Goal: Task Accomplishment & Management: Manage account settings

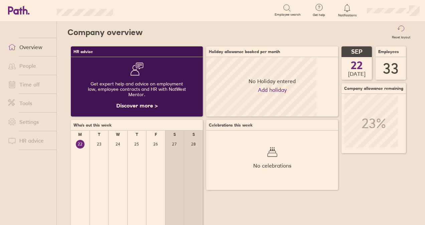
scroll to position [59, 132]
click at [31, 66] on link "People" at bounding box center [30, 65] width 54 height 13
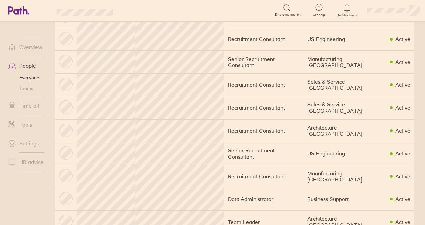
scroll to position [598, 0]
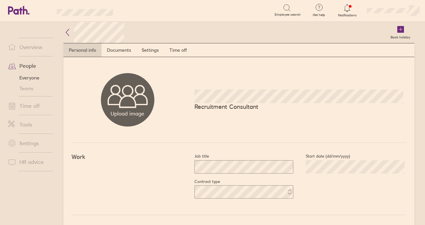
click at [66, 31] on icon at bounding box center [68, 32] width 8 height 8
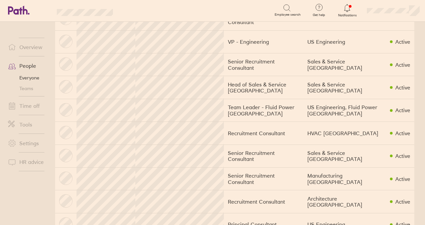
scroll to position [267, 0]
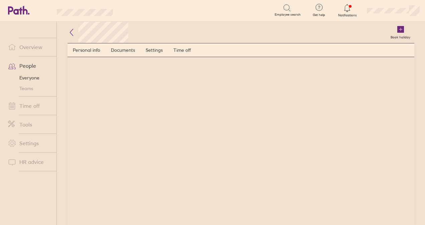
click at [70, 33] on icon at bounding box center [72, 32] width 8 height 8
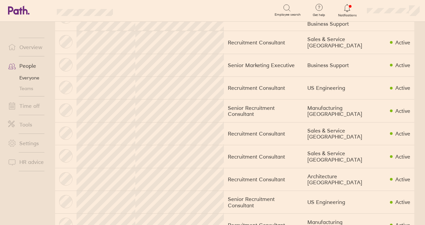
scroll to position [598, 0]
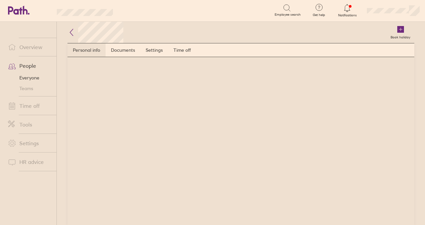
click at [93, 47] on link "Personal info" at bounding box center [87, 49] width 38 height 13
click at [83, 48] on link "Personal info" at bounding box center [87, 49] width 38 height 13
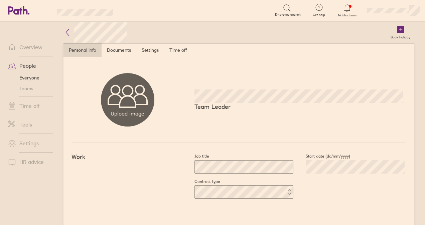
click at [68, 32] on icon at bounding box center [68, 32] width 8 height 8
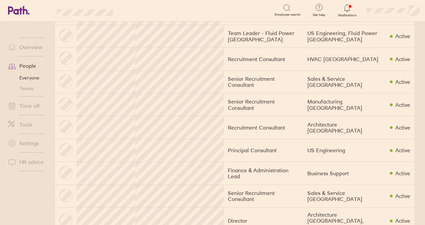
scroll to position [264, 0]
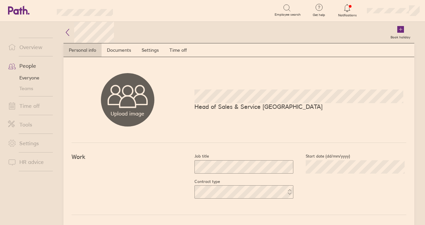
click at [65, 33] on icon at bounding box center [68, 32] width 8 height 8
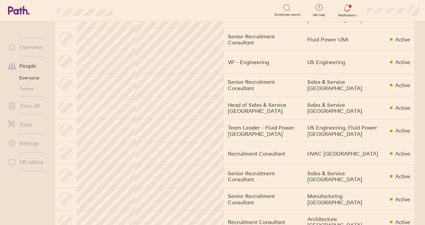
scroll to position [267, 0]
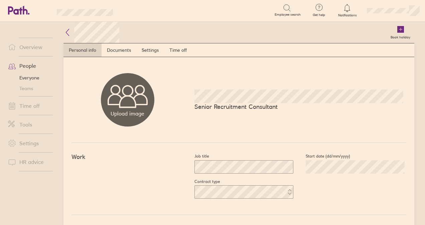
click at [68, 33] on icon at bounding box center [68, 32] width 8 height 8
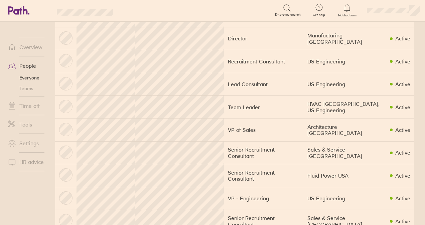
scroll to position [100, 0]
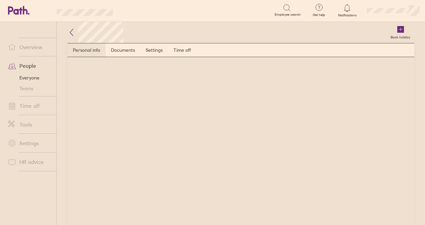
click at [98, 50] on link "Personal info" at bounding box center [87, 49] width 38 height 13
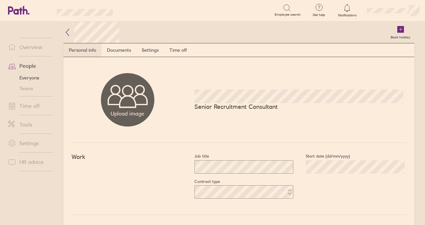
click at [95, 52] on link "Personal info" at bounding box center [83, 49] width 38 height 13
click at [119, 49] on link "Documents" at bounding box center [119, 49] width 35 height 13
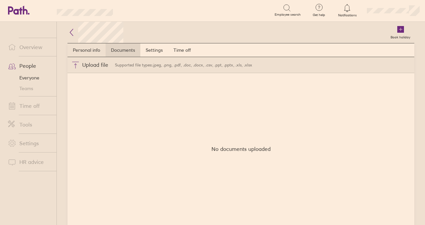
click at [93, 52] on link "Personal info" at bounding box center [87, 49] width 38 height 13
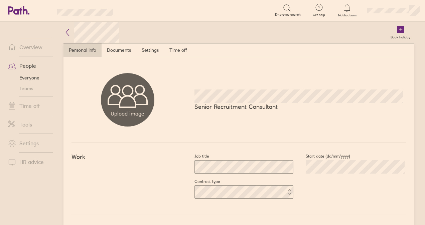
click at [70, 31] on icon at bounding box center [68, 32] width 8 height 8
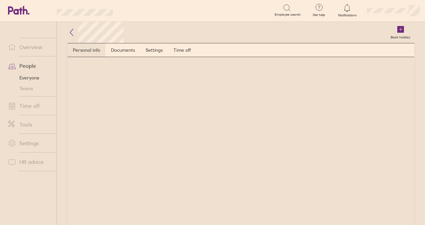
click at [85, 49] on link "Personal info" at bounding box center [87, 49] width 38 height 13
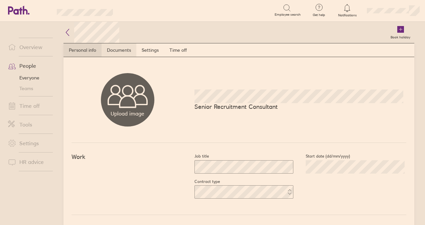
click at [117, 46] on link "Documents" at bounding box center [119, 49] width 35 height 13
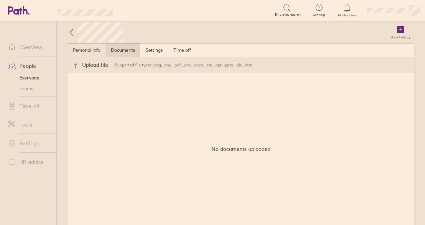
click at [84, 49] on link "Personal info" at bounding box center [87, 49] width 38 height 13
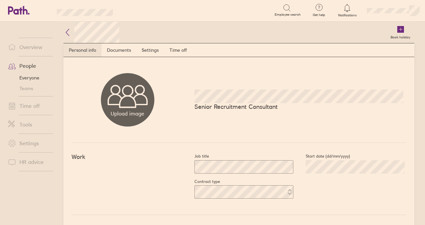
click at [92, 43] on link "Personal info" at bounding box center [83, 49] width 38 height 13
